Goal: Transaction & Acquisition: Subscribe to service/newsletter

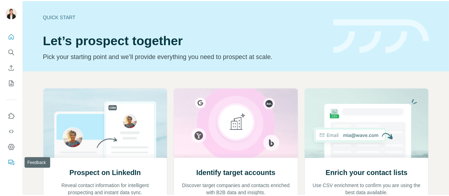
scroll to position [71, 0]
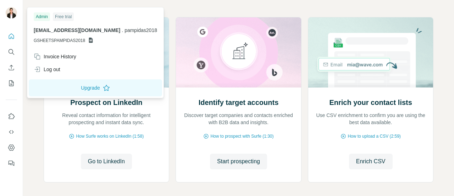
click at [11, 12] on img at bounding box center [11, 12] width 11 height 11
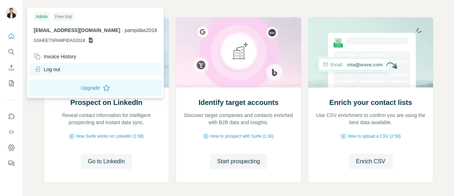
click at [51, 69] on div "Log out" at bounding box center [47, 69] width 27 height 7
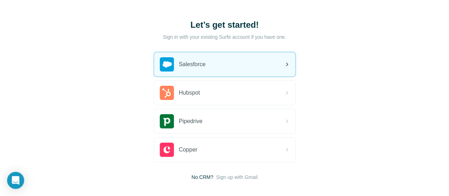
scroll to position [67, 0]
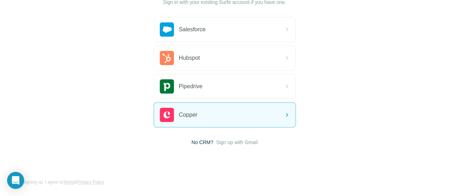
click at [216, 142] on span "Sign up with Gmail" at bounding box center [237, 141] width 42 height 7
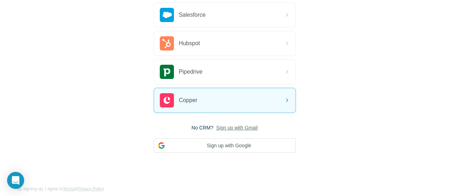
scroll to position [88, 0]
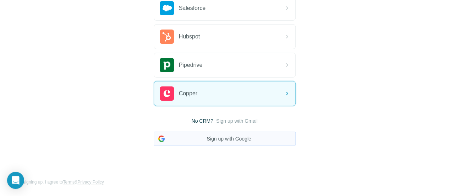
click at [154, 137] on button "Sign up with Google" at bounding box center [225, 138] width 142 height 14
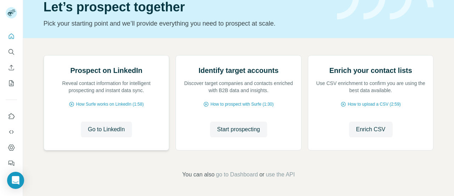
scroll to position [71, 0]
click at [99, 137] on button "Go to LinkedIn" at bounding box center [106, 129] width 51 height 16
